Goal: Task Accomplishment & Management: Use online tool/utility

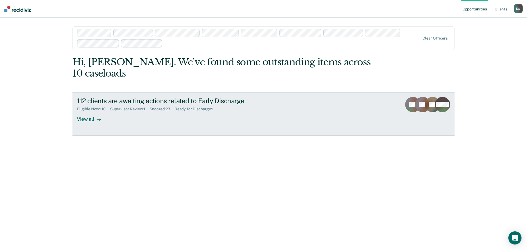
click at [136, 107] on div "Supervisor Review : 1" at bounding box center [130, 109] width 40 height 5
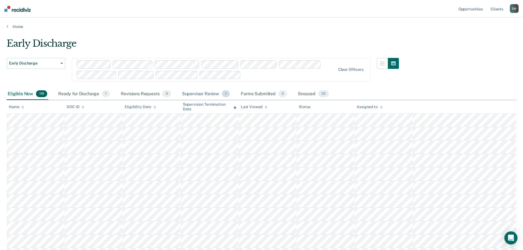
click at [203, 94] on div "Supervisor Review 1" at bounding box center [206, 94] width 50 height 12
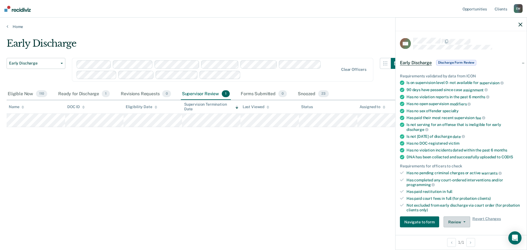
click at [452, 222] on button "Review" at bounding box center [456, 222] width 27 height 11
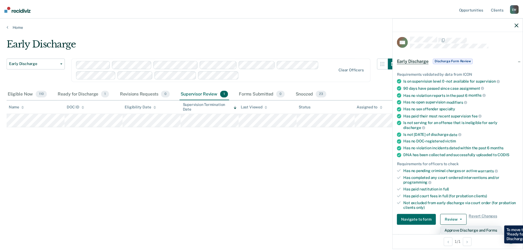
scroll to position [29, 0]
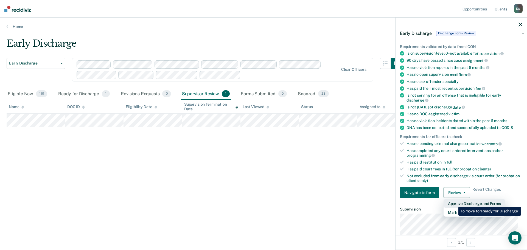
click at [454, 203] on button "Approve Discharge and Forms" at bounding box center [474, 203] width 62 height 9
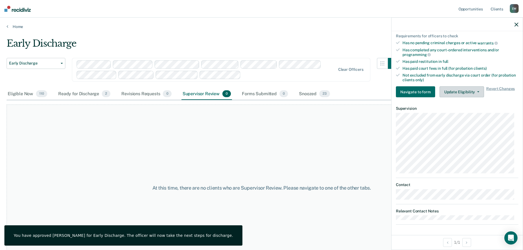
scroll to position [75, 0]
